Goal: Task Accomplishment & Management: Manage account settings

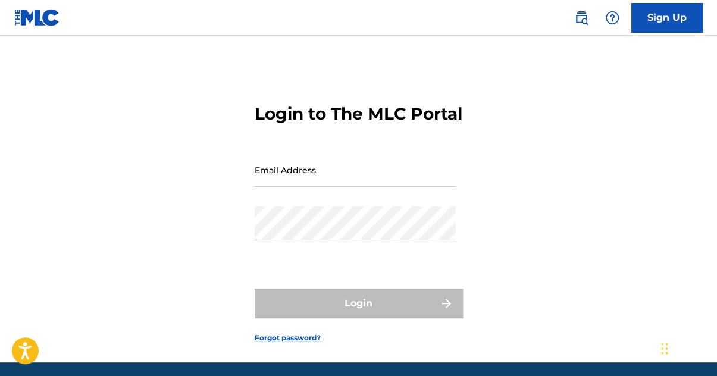
type input "[EMAIL_ADDRESS][DOMAIN_NAME]"
click at [340, 318] on div "Login" at bounding box center [359, 304] width 208 height 30
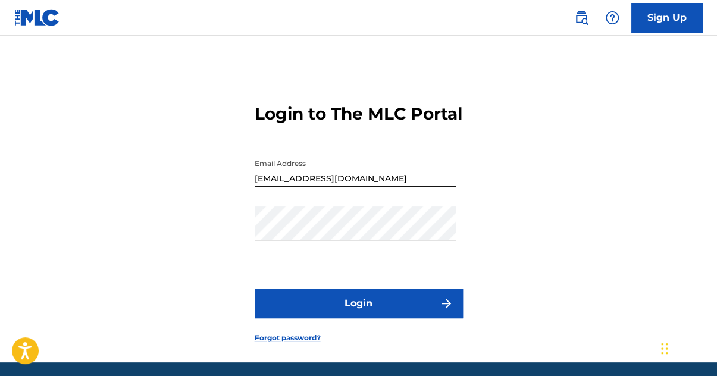
click at [340, 318] on button "Login" at bounding box center [359, 304] width 208 height 30
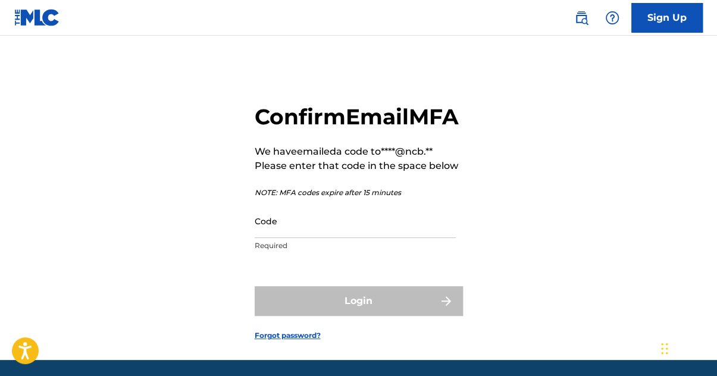
click at [276, 238] on input "Code" at bounding box center [355, 221] width 201 height 34
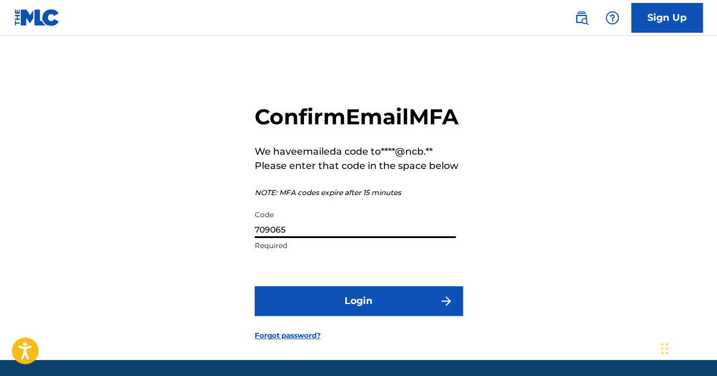
type input "709065"
click at [255, 286] on button "Login" at bounding box center [359, 301] width 208 height 30
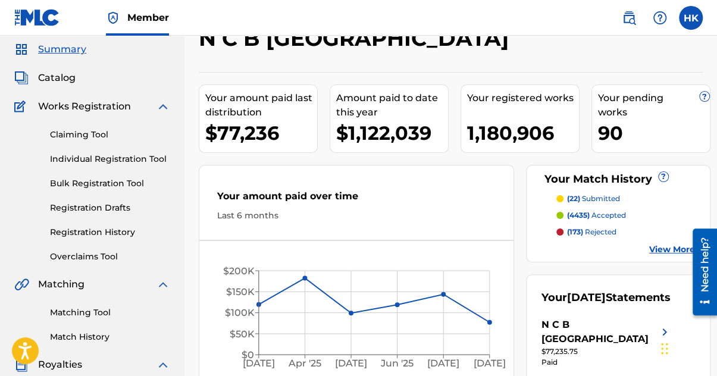
scroll to position [60, 0]
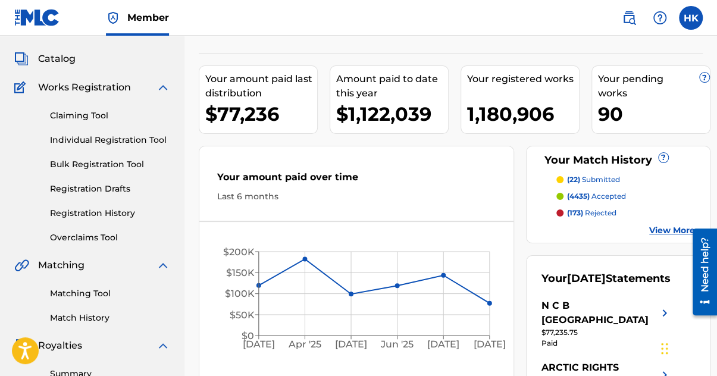
click at [80, 240] on link "Overclaims Tool" at bounding box center [110, 237] width 120 height 12
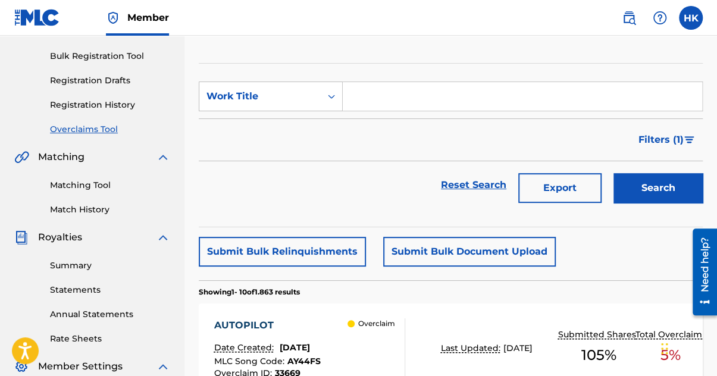
scroll to position [64, 0]
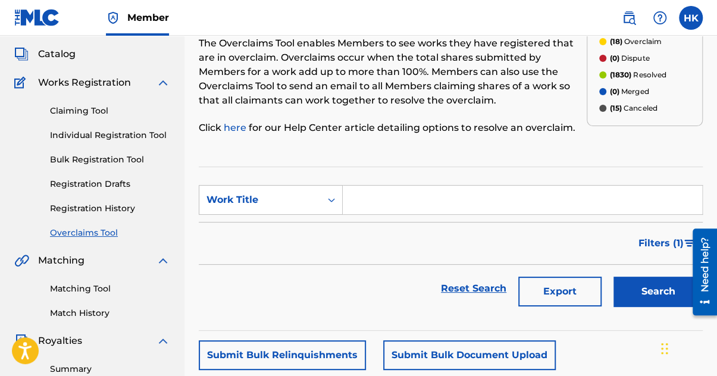
click at [59, 56] on span "Catalog" at bounding box center [56, 54] width 37 height 14
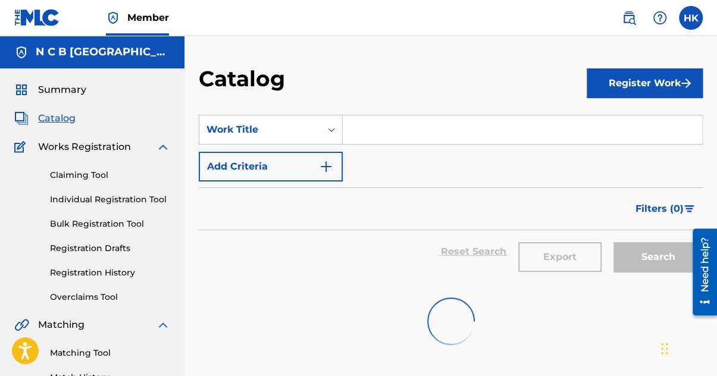
click at [361, 137] on input "Search Form" at bounding box center [522, 129] width 359 height 29
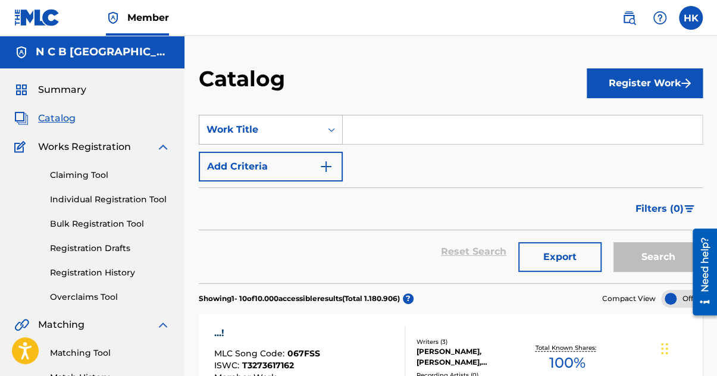
click at [323, 124] on div "Search Form" at bounding box center [331, 129] width 21 height 21
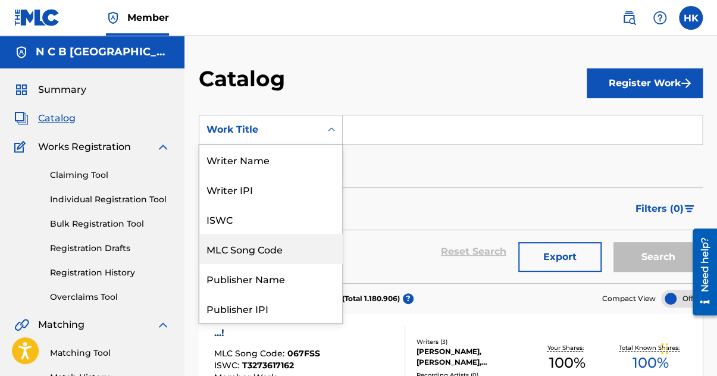
click at [284, 251] on div "MLC Song Code" at bounding box center [270, 249] width 143 height 30
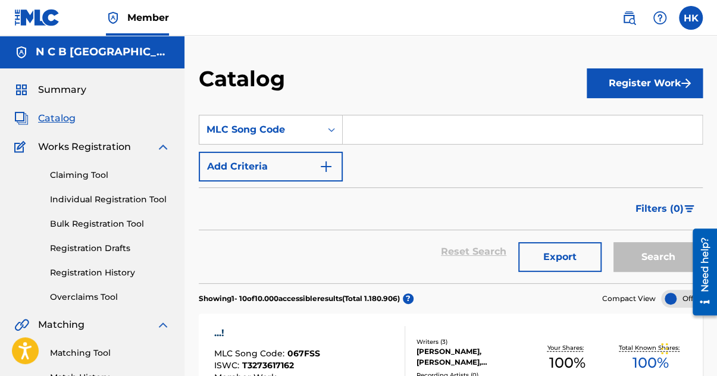
drag, startPoint x: 389, startPoint y: 158, endPoint x: 390, endPoint y: 146, distance: 11.4
click at [389, 152] on div "SearchWithCriteria7ed1d8dc-4710-4a43-a1c5-732ea7279576 MLC Song Code Add Criter…" at bounding box center [451, 148] width 504 height 67
click at [391, 134] on input "Search Form" at bounding box center [522, 129] width 359 height 29
paste input "JC7HOZ"
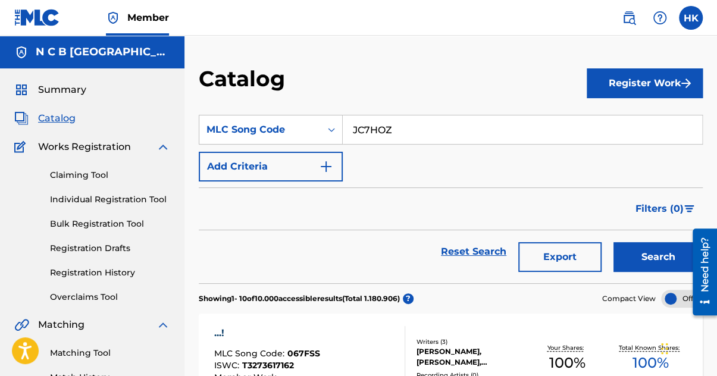
type input "JC7HOZ"
click at [613, 242] on button "Search" at bounding box center [657, 257] width 89 height 30
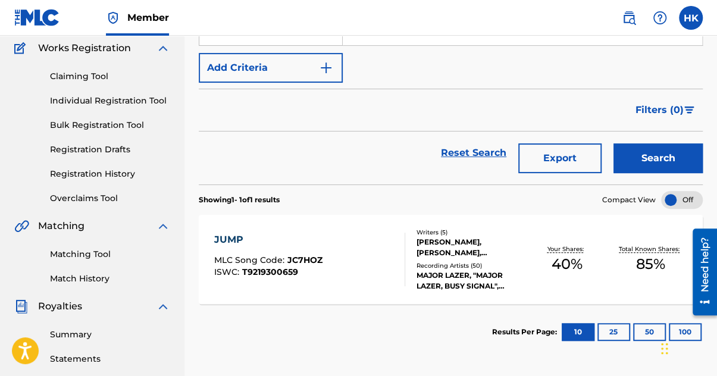
scroll to position [119, 0]
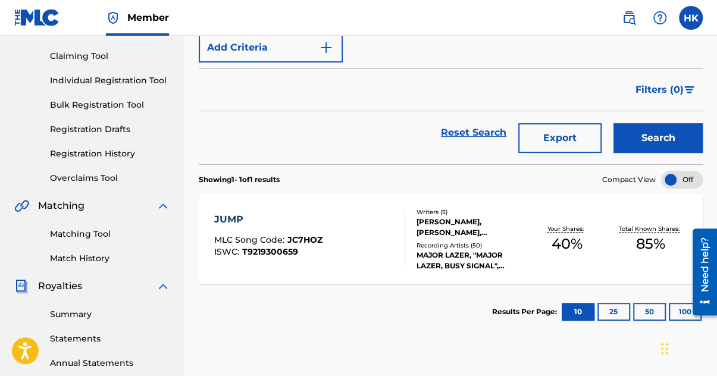
click at [434, 255] on div "MAJOR LAZER, "MAJOR LAZER, BUSY SIGNAL", MAJOR LAZER, MAJOR LAZER, MAJOR LAZER" at bounding box center [471, 260] width 108 height 21
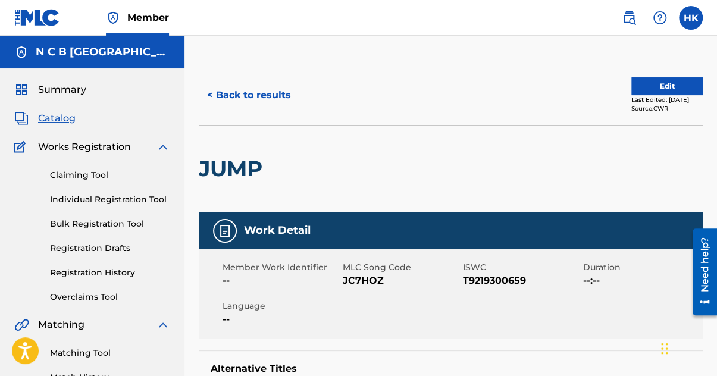
click at [634, 87] on button "Edit" at bounding box center [666, 86] width 71 height 18
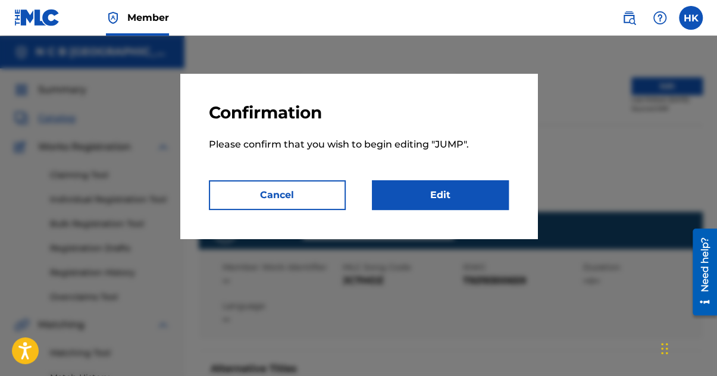
click at [479, 190] on link "Edit" at bounding box center [440, 195] width 137 height 30
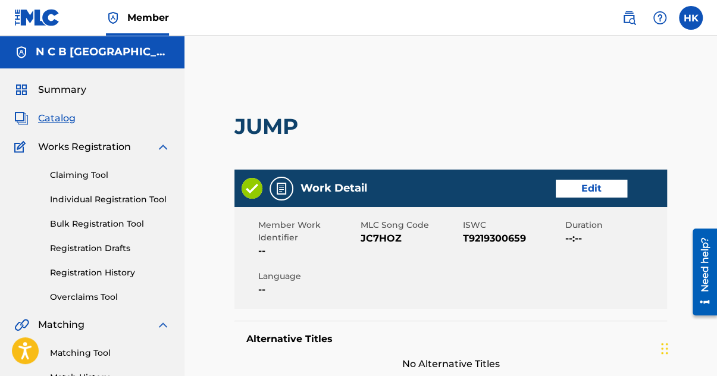
click at [558, 194] on link "Edit" at bounding box center [591, 189] width 71 height 18
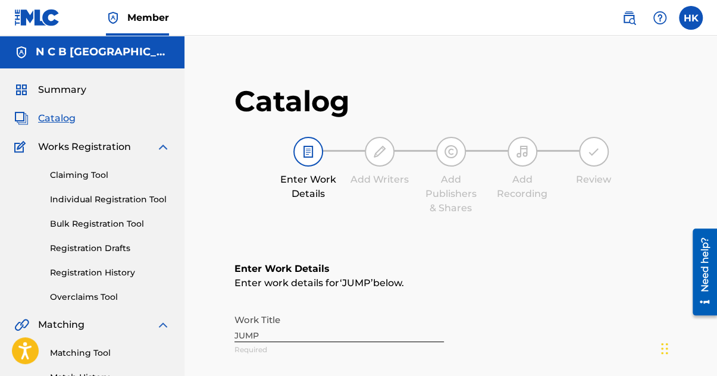
scroll to position [238, 0]
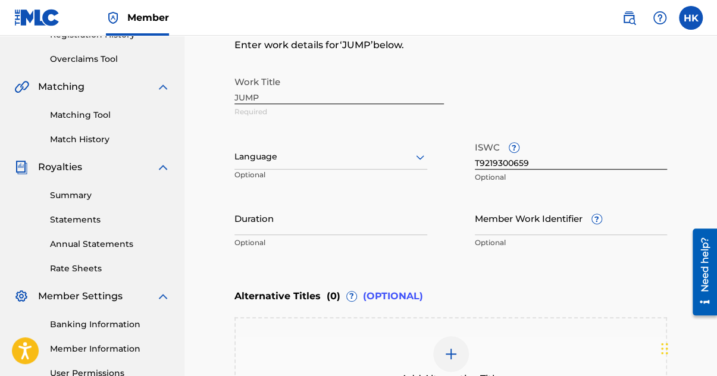
click at [518, 224] on input "Member Work Identifier ?" at bounding box center [571, 218] width 193 height 34
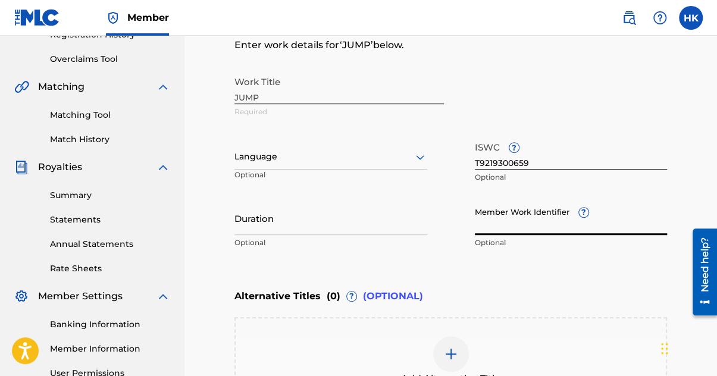
paste input "37337411"
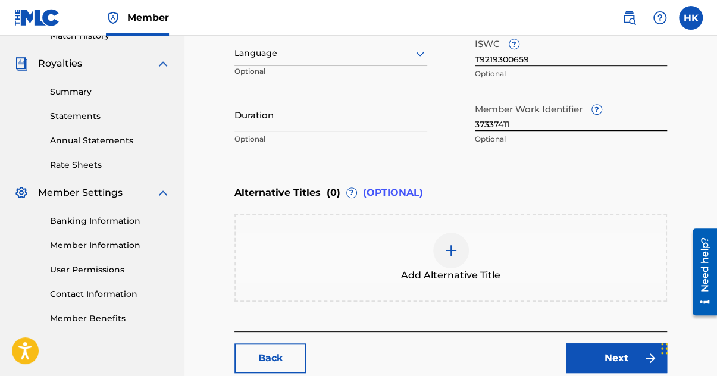
scroll to position [413, 0]
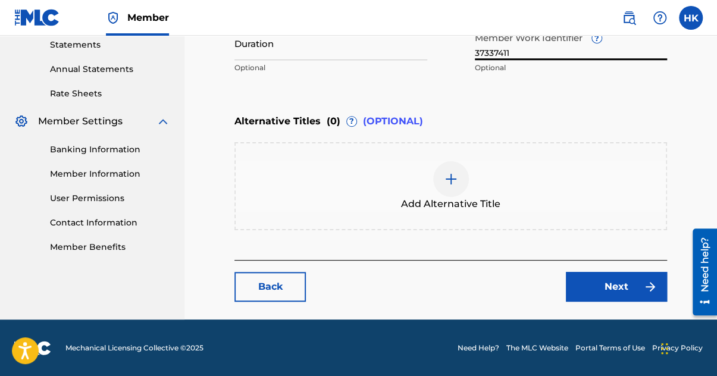
type input "37337411"
click at [603, 286] on link "Next" at bounding box center [616, 287] width 101 height 30
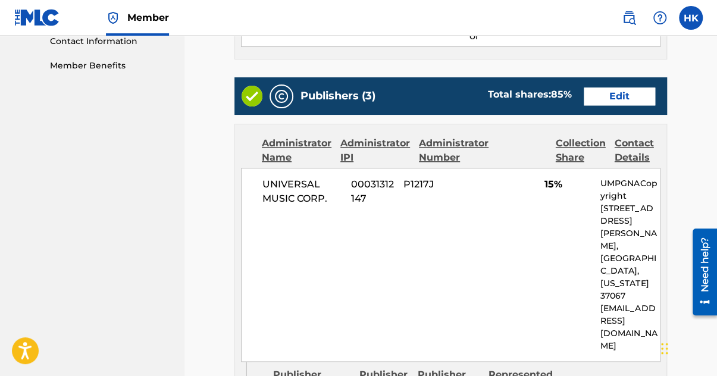
scroll to position [476, 0]
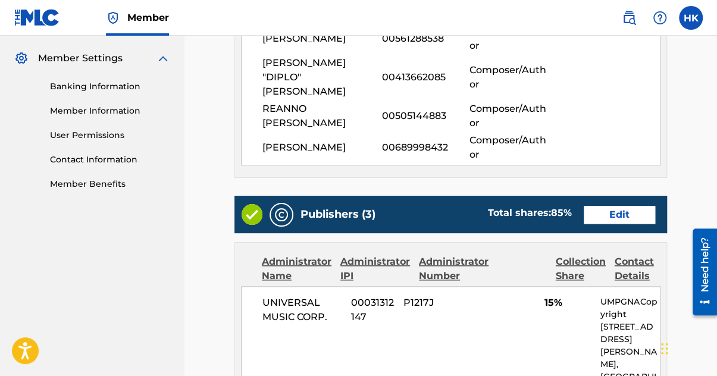
click at [628, 206] on link "Edit" at bounding box center [619, 215] width 71 height 18
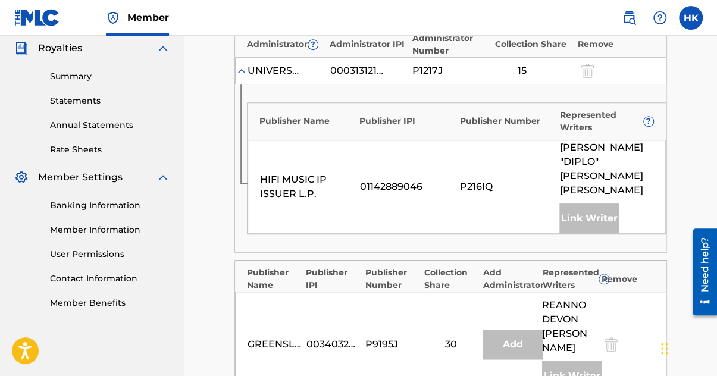
scroll to position [536, 0]
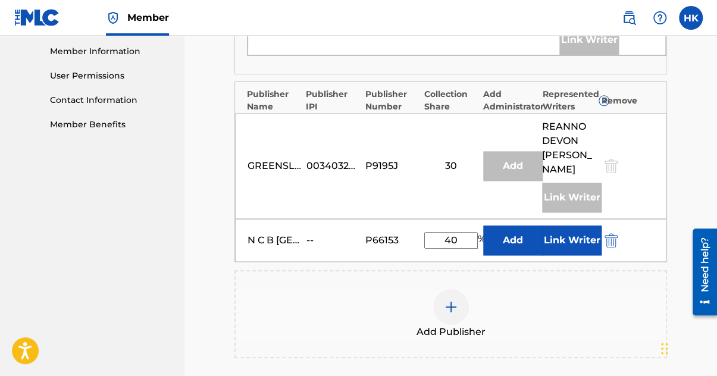
click at [578, 226] on button "Link Writer" at bounding box center [572, 241] width 60 height 30
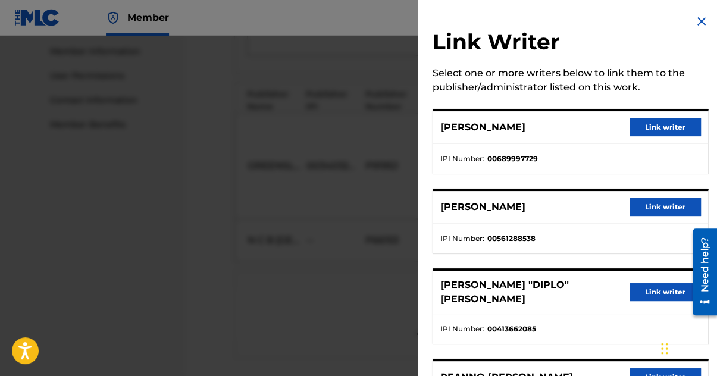
click at [638, 129] on button "Link writer" at bounding box center [665, 127] width 71 height 18
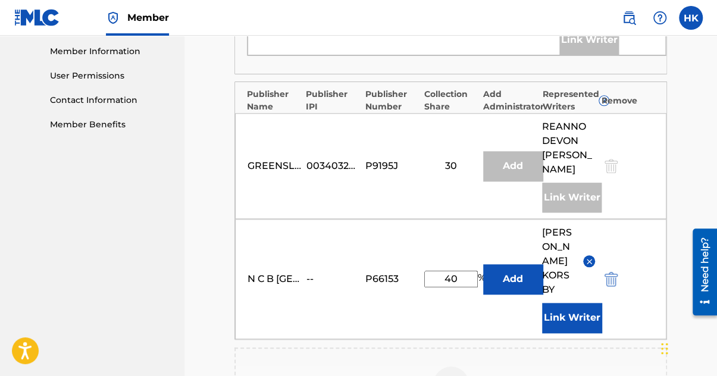
click at [577, 303] on button "Link Writer" at bounding box center [572, 318] width 60 height 30
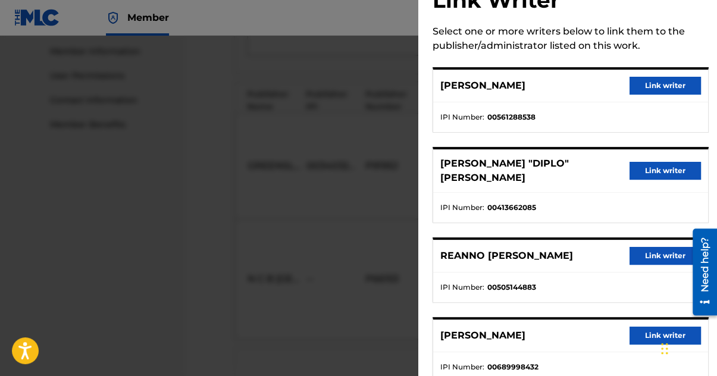
scroll to position [60, 0]
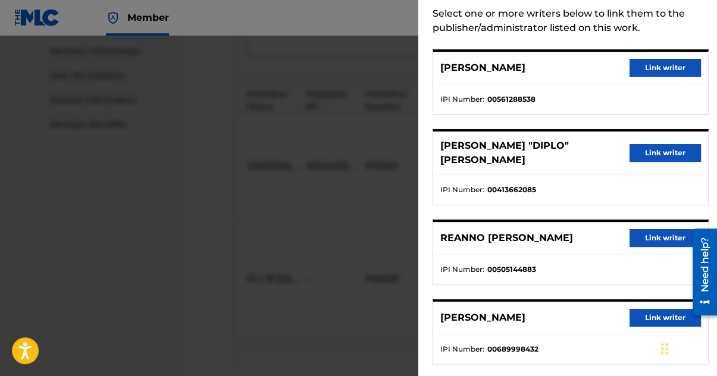
click at [637, 309] on button "Link writer" at bounding box center [665, 318] width 71 height 18
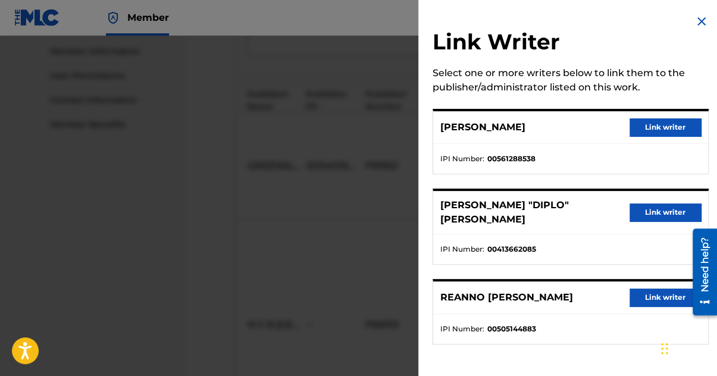
click at [654, 131] on button "Link writer" at bounding box center [665, 127] width 71 height 18
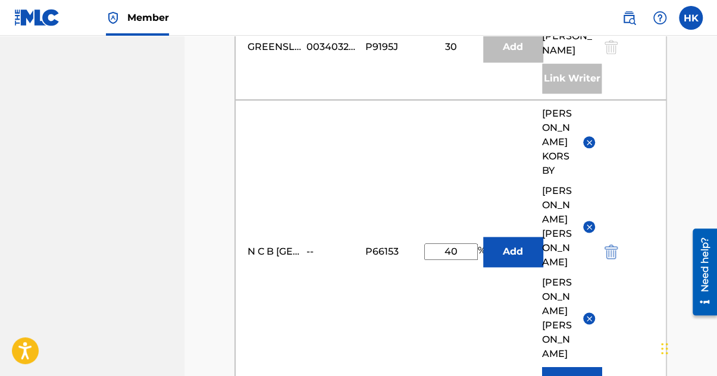
scroll to position [833, 0]
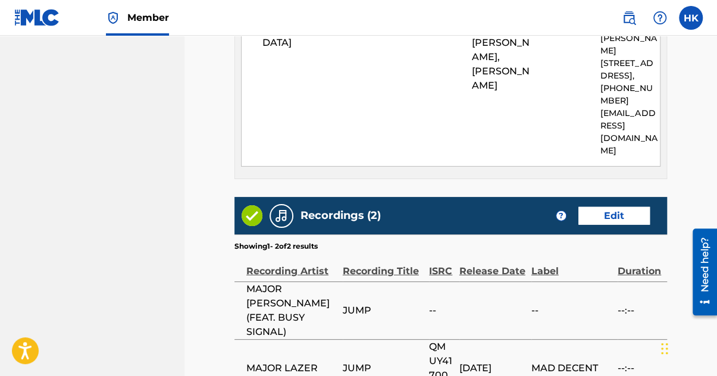
scroll to position [1339, 0]
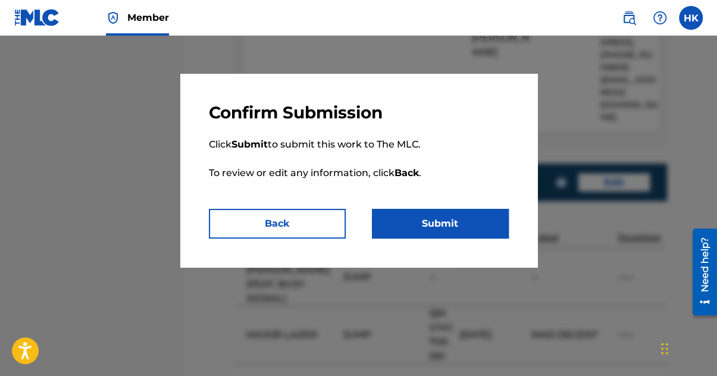
drag, startPoint x: 453, startPoint y: 222, endPoint x: 469, endPoint y: 227, distance: 17.3
click at [453, 222] on button "Submit" at bounding box center [440, 224] width 137 height 30
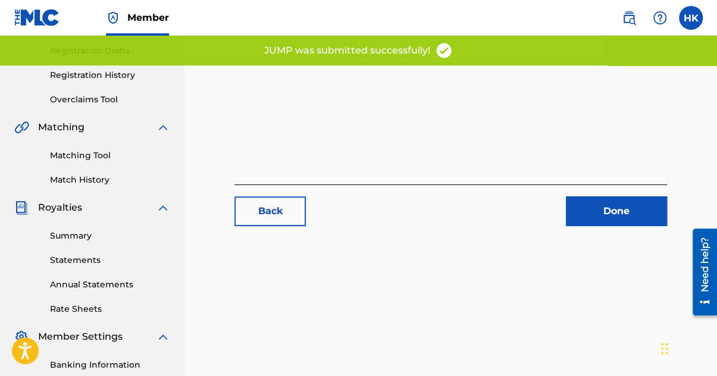
scroll to position [238, 0]
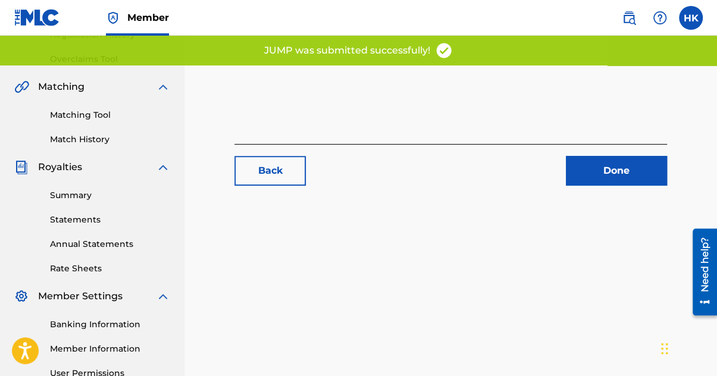
click at [624, 170] on link "Done" at bounding box center [616, 171] width 101 height 30
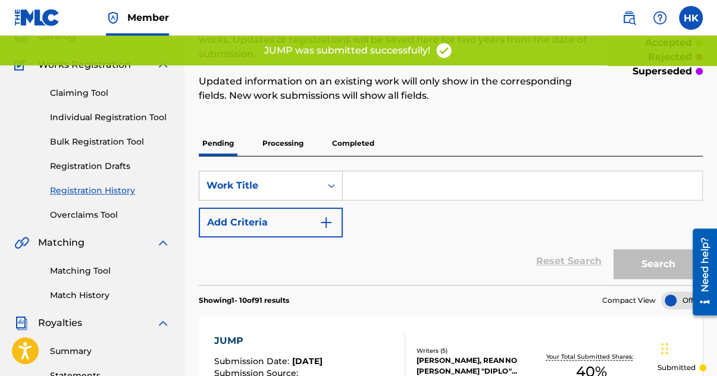
scroll to position [238, 0]
